Goal: Answer question/provide support: Share knowledge or assist other users

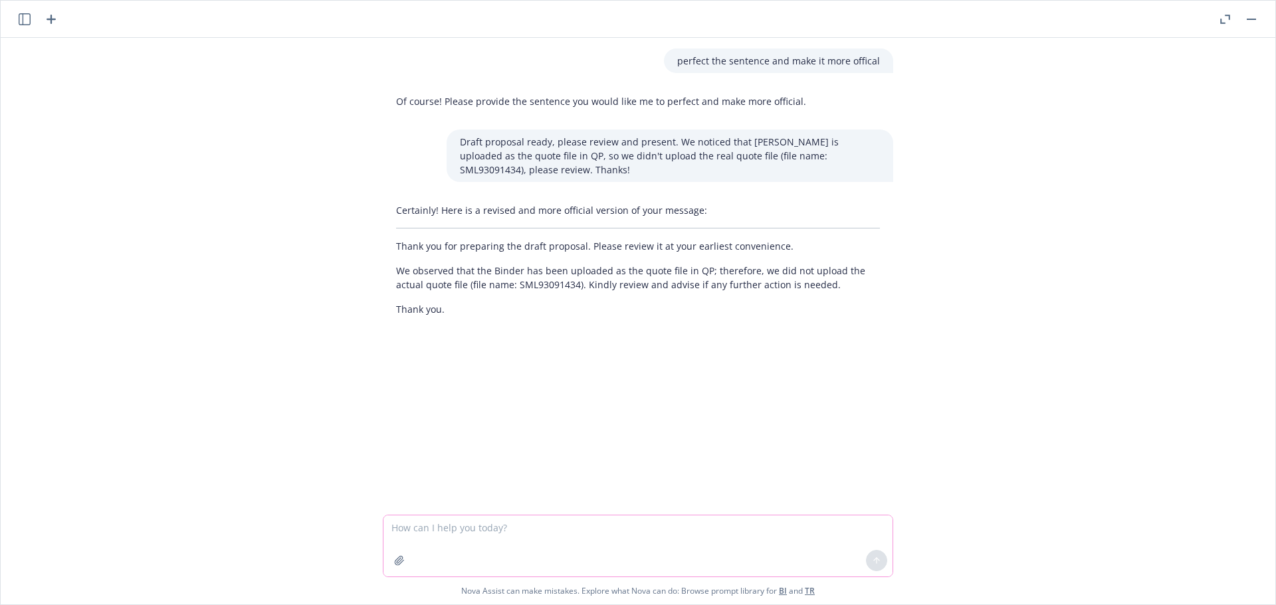
click at [429, 526] on textarea at bounding box center [637, 546] width 509 height 61
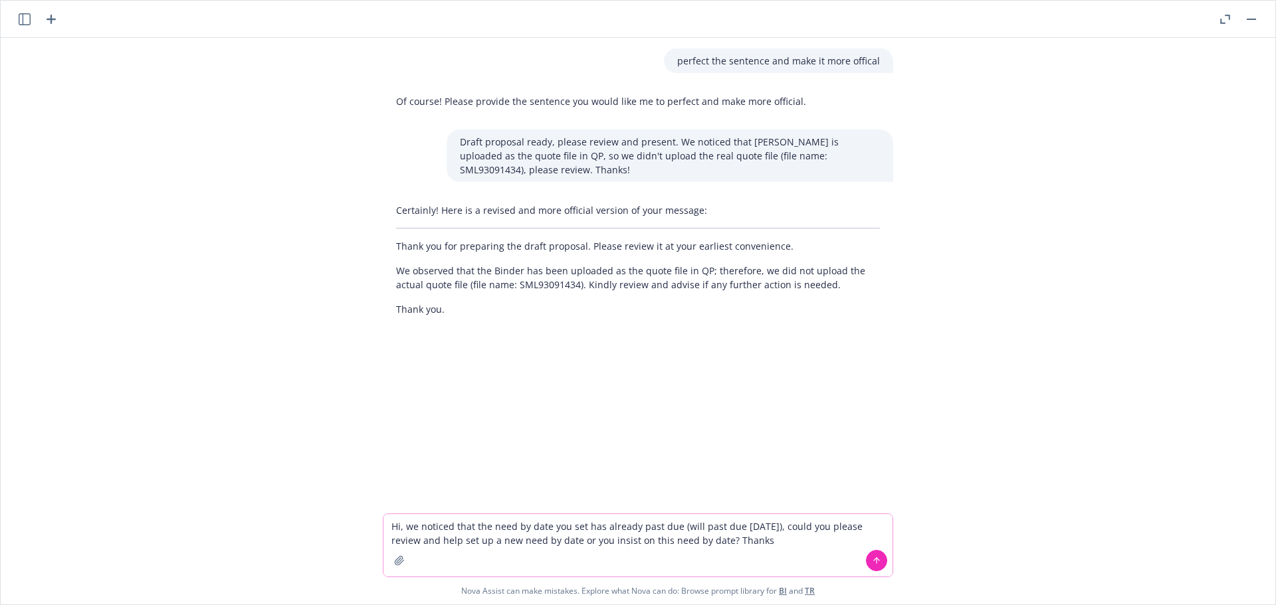
type textarea "Hi, we noticed that the need by date you set has already past due (will past du…"
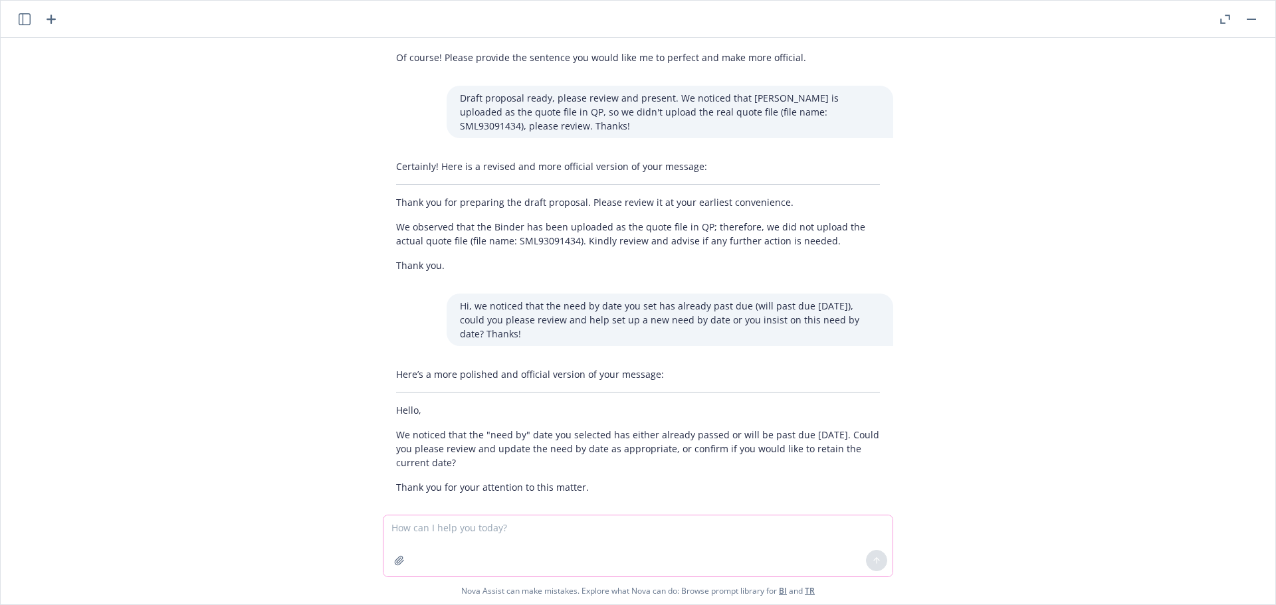
scroll to position [47, 0]
drag, startPoint x: 487, startPoint y: 450, endPoint x: 389, endPoint y: 415, distance: 103.6
click at [396, 425] on p "We noticed that the "need by" date you selected has either already passed or wi…" at bounding box center [638, 446] width 484 height 42
copy p "We noticed that the "need by" date you selected has either already passed or wi…"
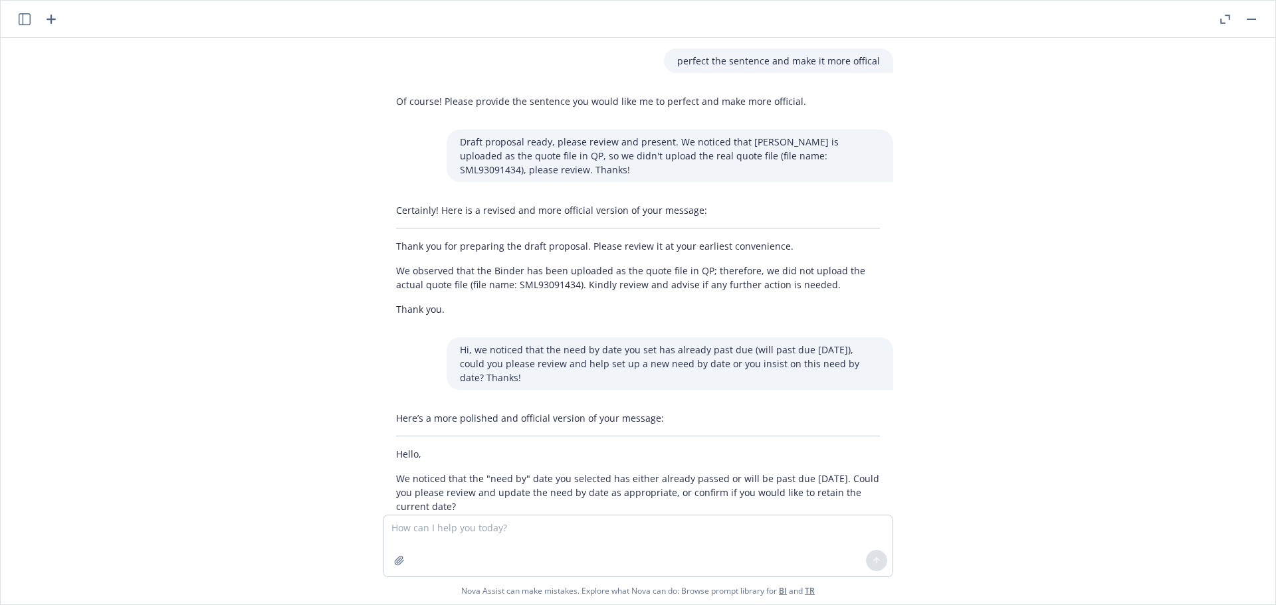
click at [649, 534] on textarea at bounding box center [637, 546] width 509 height 61
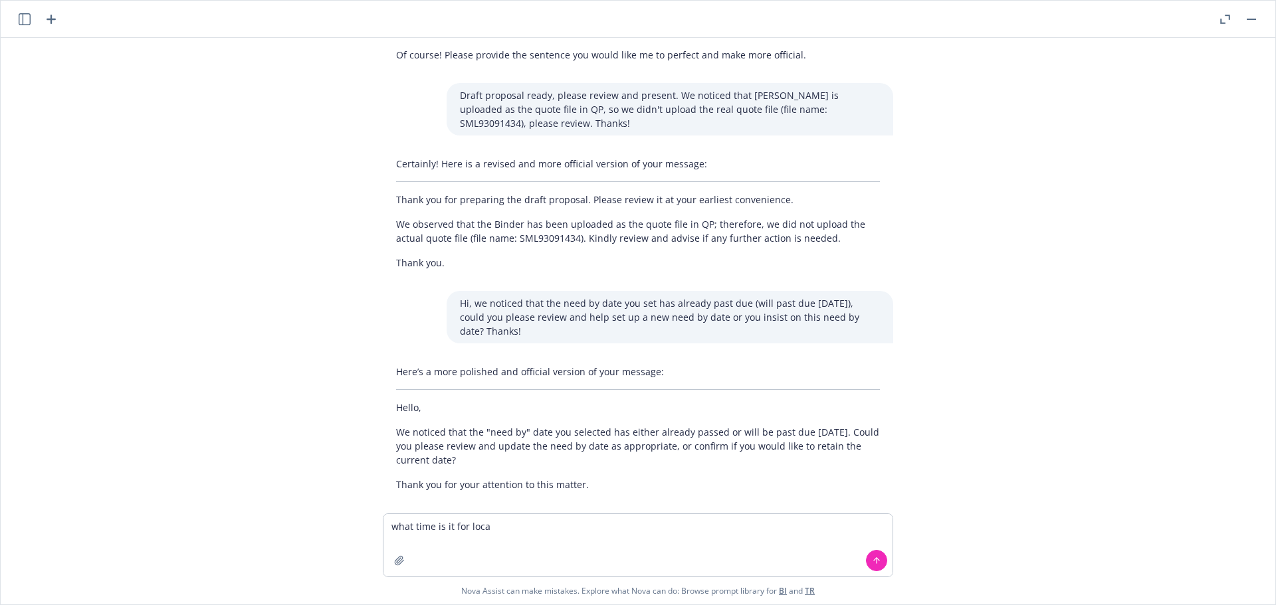
type textarea "what time is it for local"
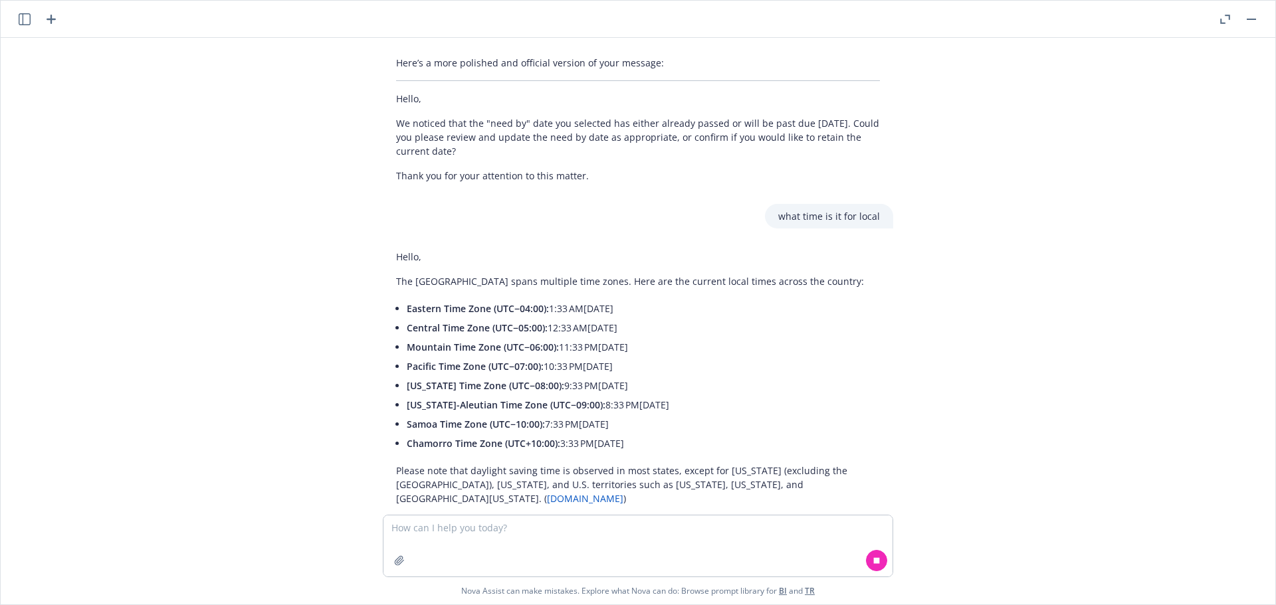
scroll to position [380, 0]
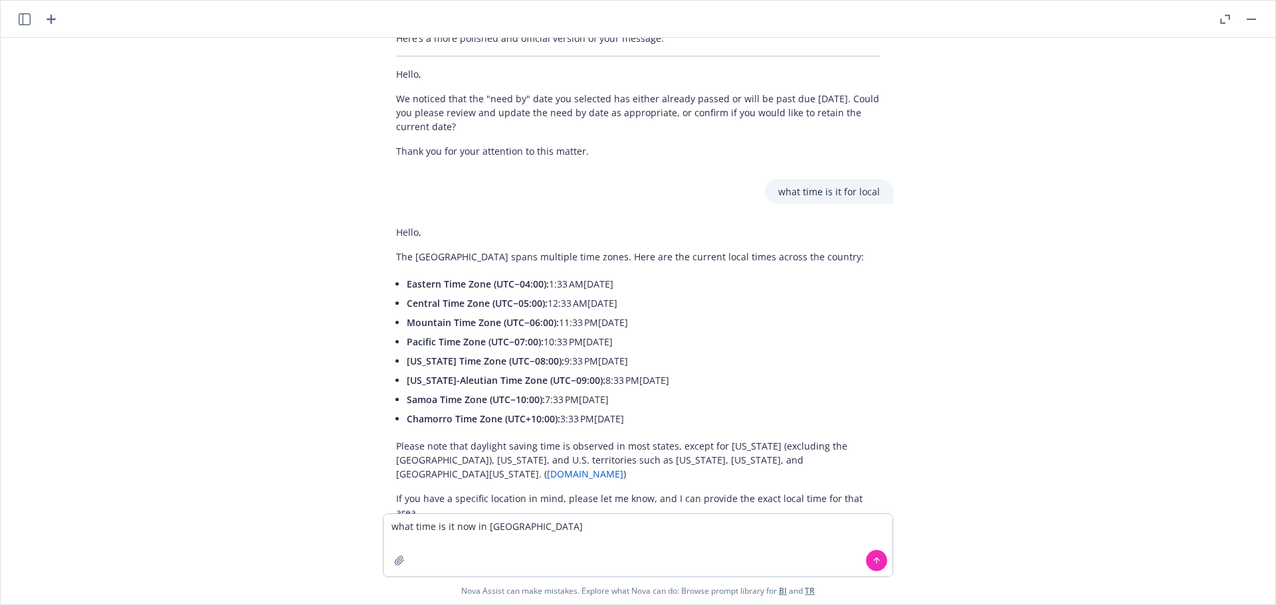
type textarea "what time is it now in [US_STATE]"
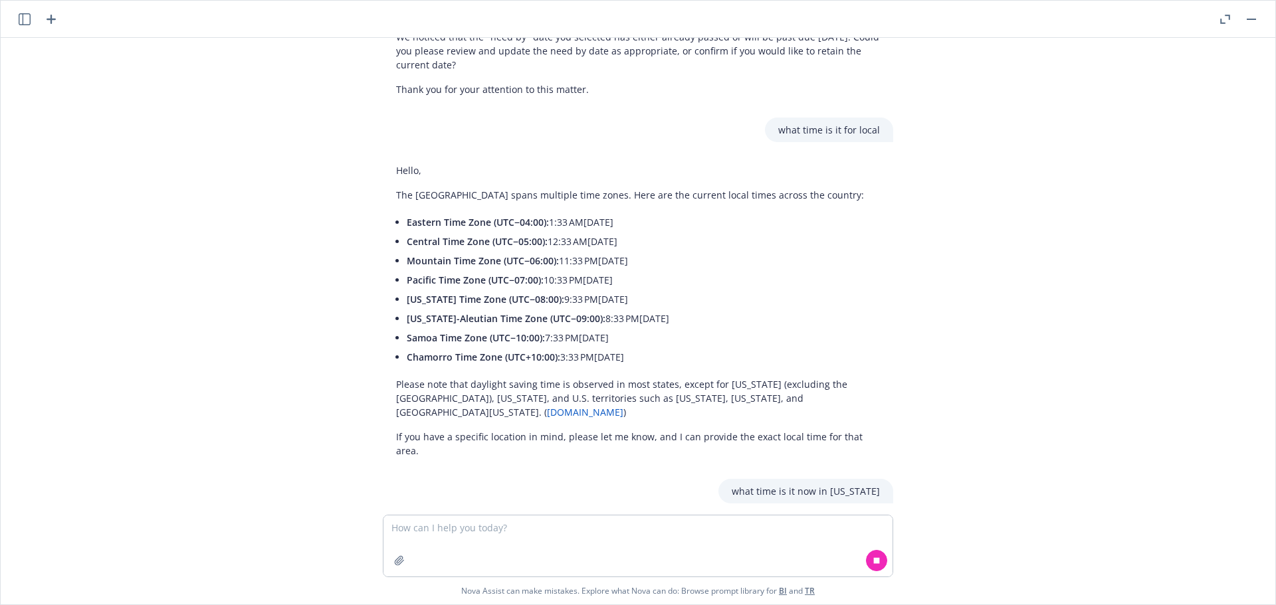
scroll to position [461, 0]
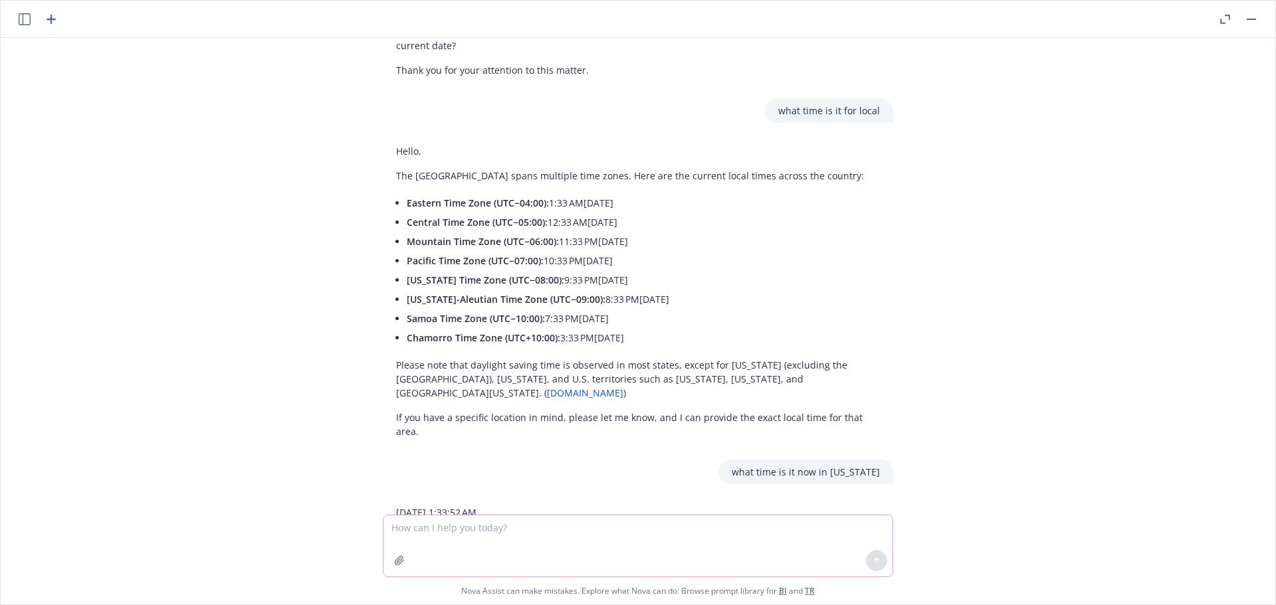
click at [411, 530] on textarea at bounding box center [637, 546] width 509 height 61
type textarea "what time is it now in [GEOGRAPHIC_DATA]"
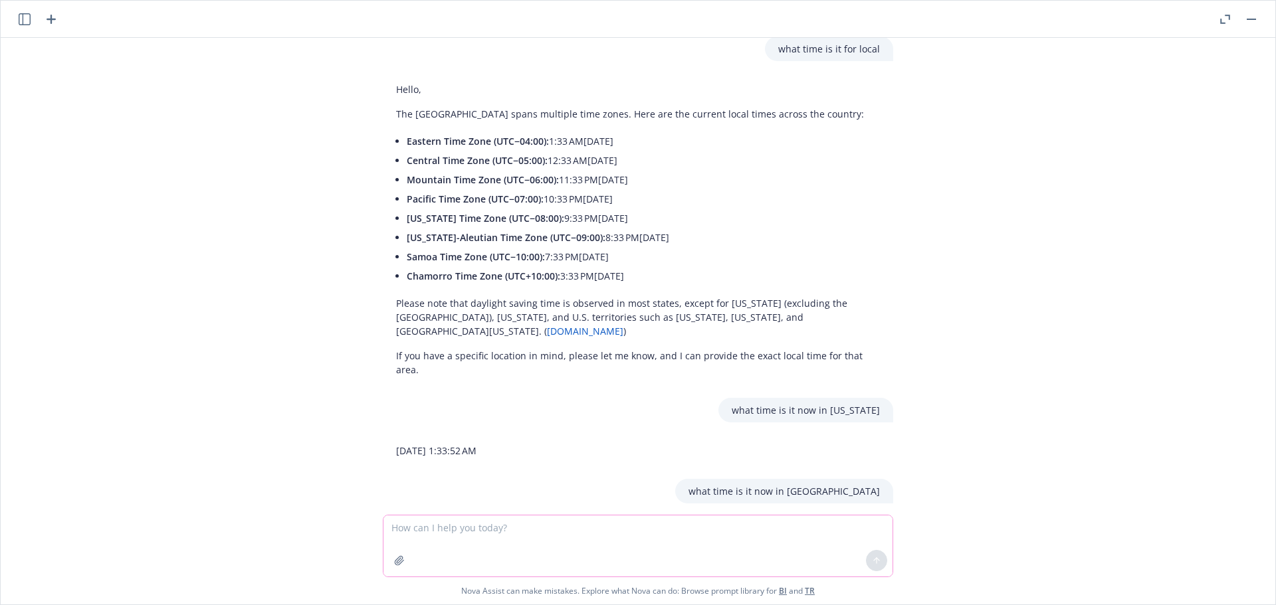
scroll to position [542, 0]
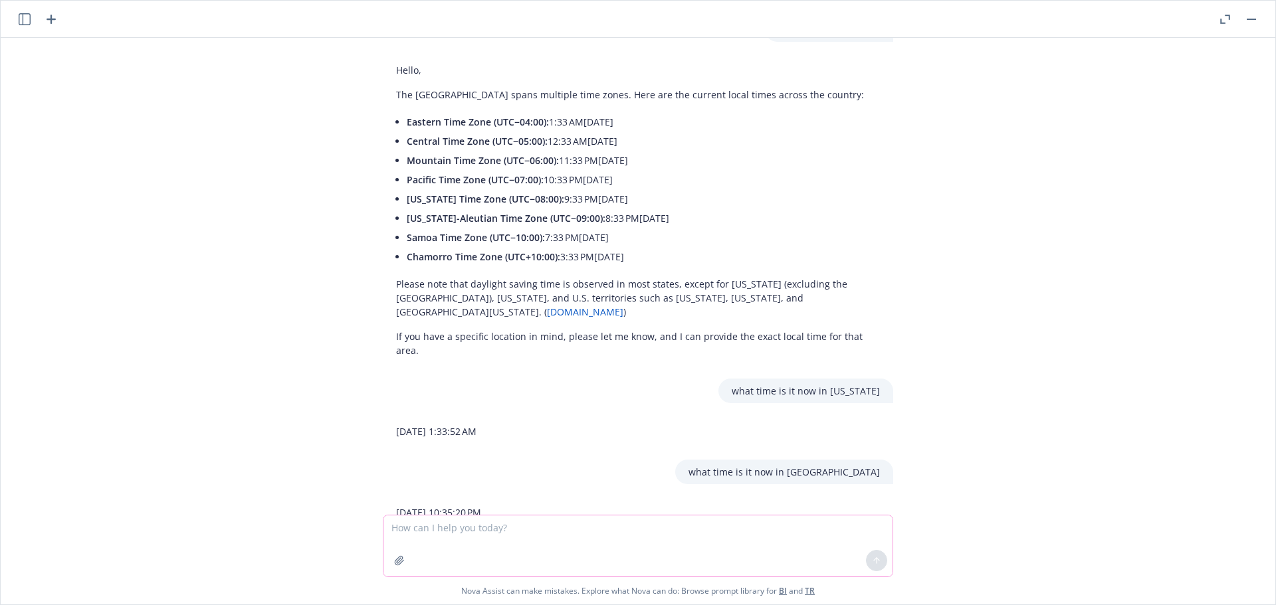
click at [482, 534] on textarea at bounding box center [637, 546] width 509 height 61
type textarea "what about [GEOGRAPHIC_DATA]"
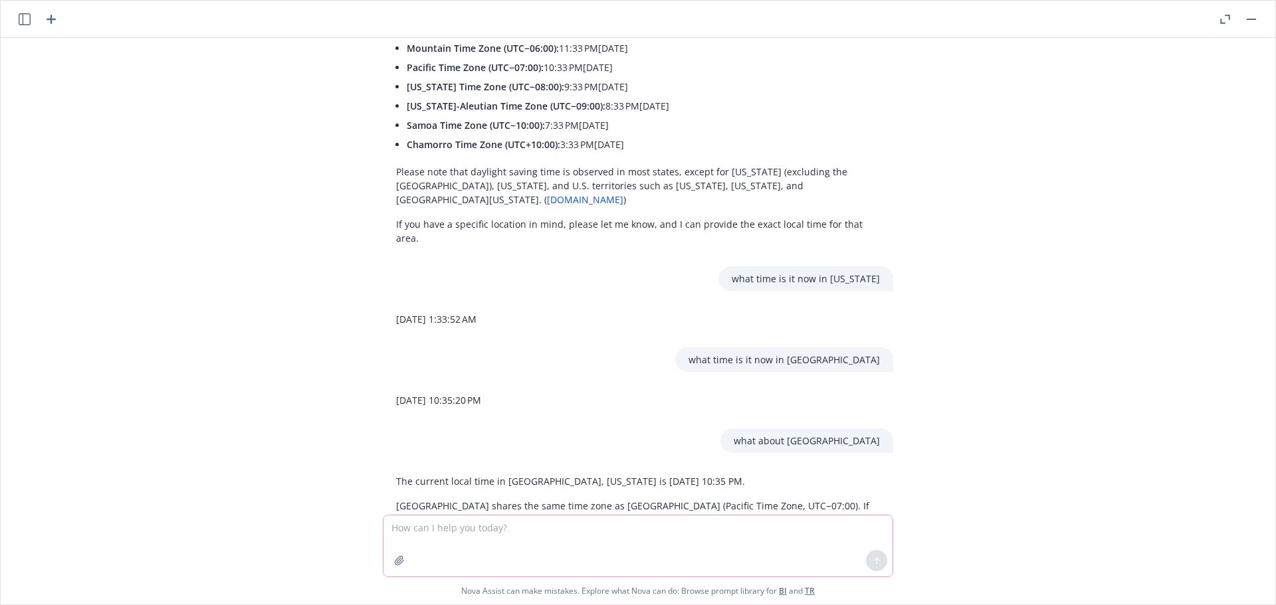
scroll to position [662, 0]
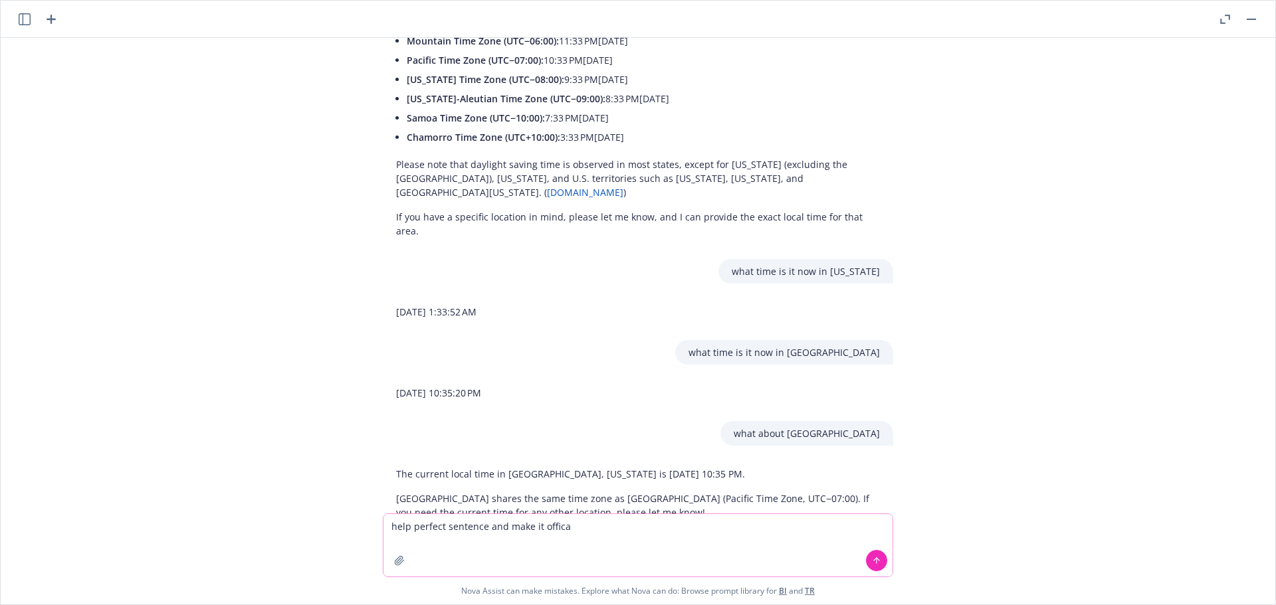
type textarea "help perfect sentence and make it offical"
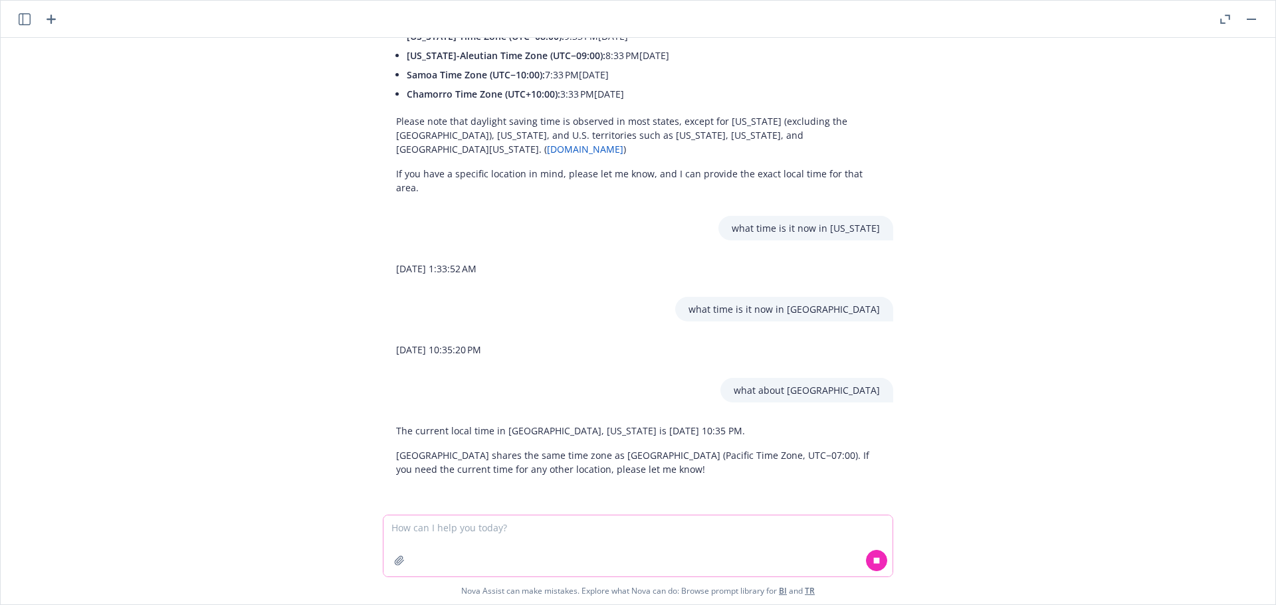
scroll to position [724, 0]
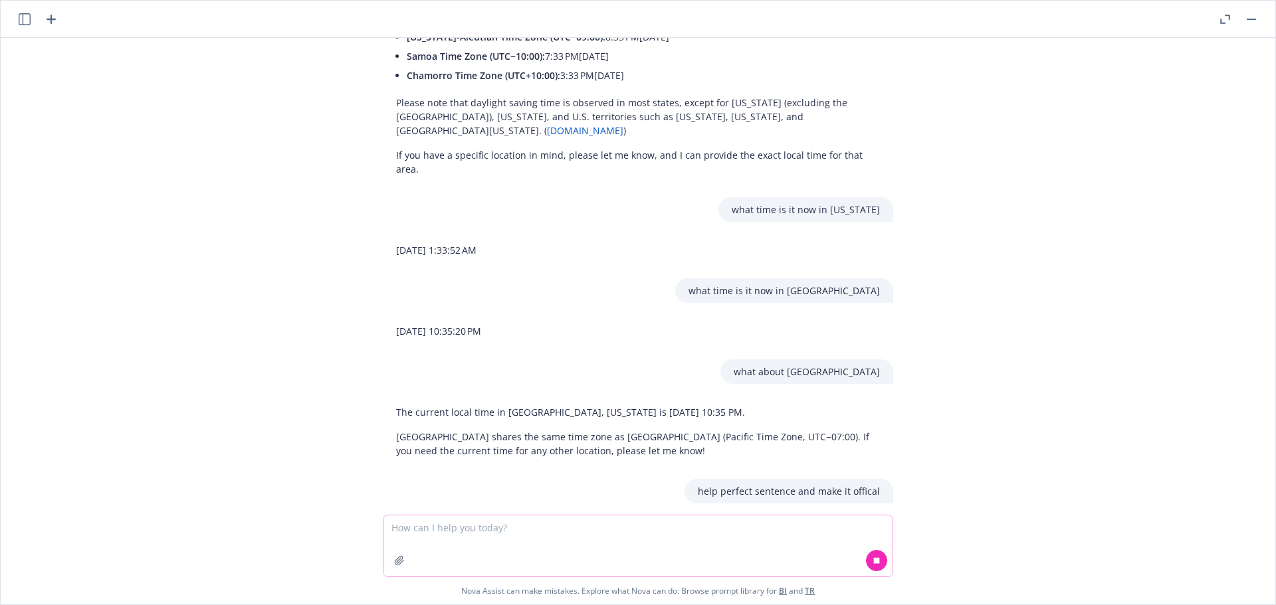
paste textarea "Hi [PERSON_NAME], sorry for confusion, we don't receive the request from RT, we…"
type textarea "Hi [PERSON_NAME], sorry for confusion, we don't receive the request from RT, we…"
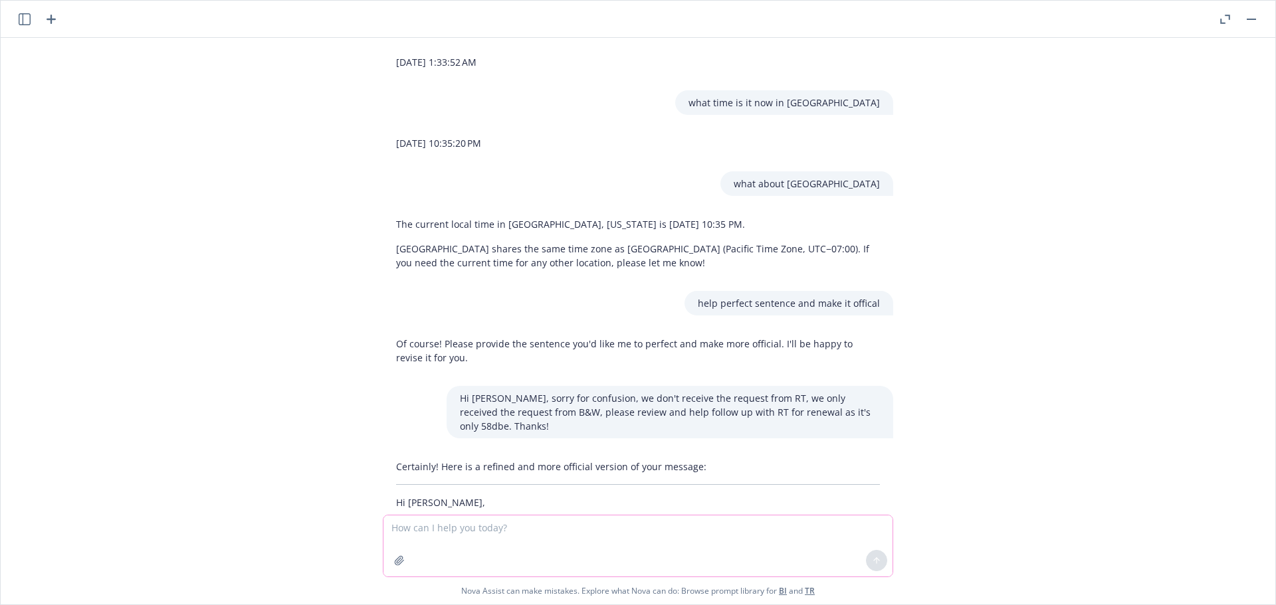
scroll to position [951, 0]
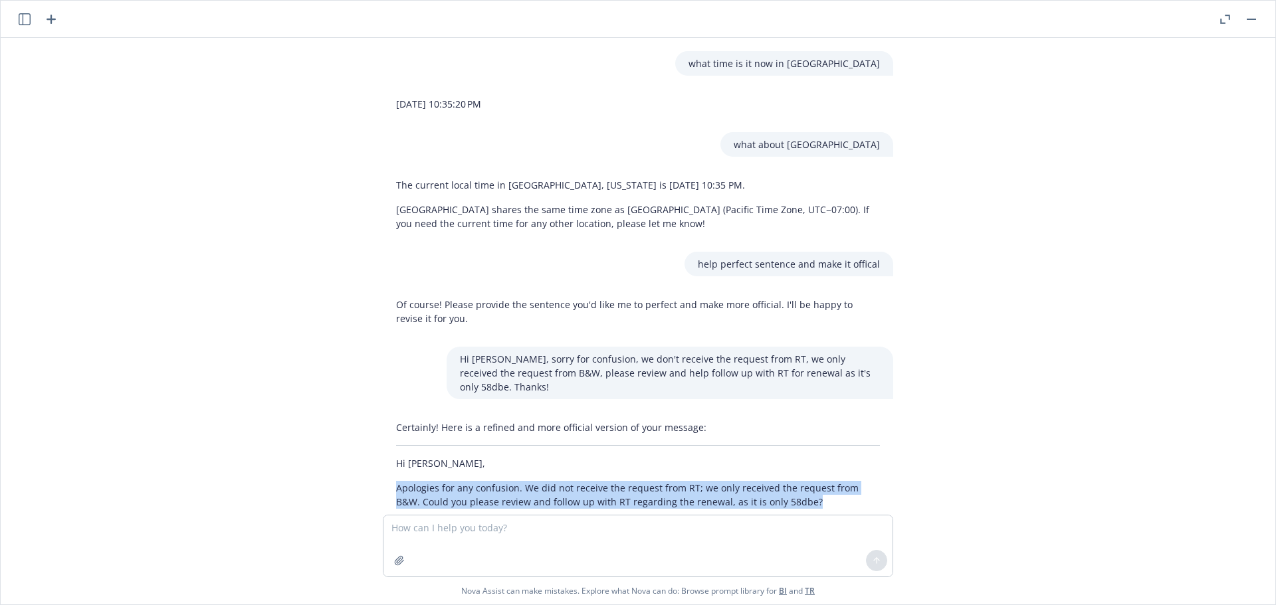
drag, startPoint x: 784, startPoint y: 450, endPoint x: 385, endPoint y: 433, distance: 399.7
click at [385, 433] on div "Certainly! Here is a refined and more official version of your message: Hi [PER…" at bounding box center [638, 477] width 510 height 124
copy p "Apologies for any confusion. We did not receive the request from RT; we only re…"
